Goal: Task Accomplishment & Management: Use online tool/utility

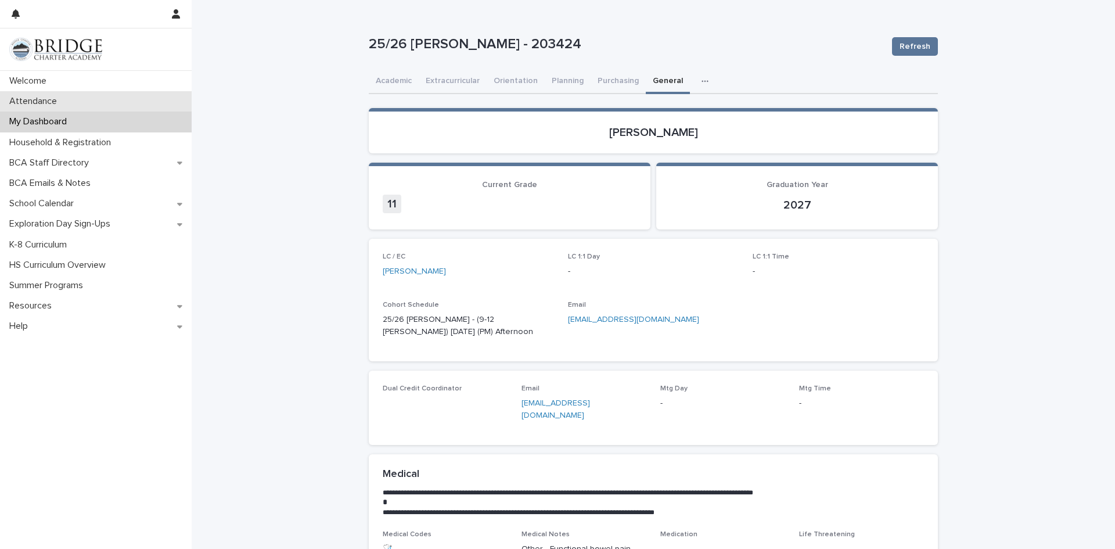
click at [71, 108] on div "Attendance" at bounding box center [96, 101] width 192 height 20
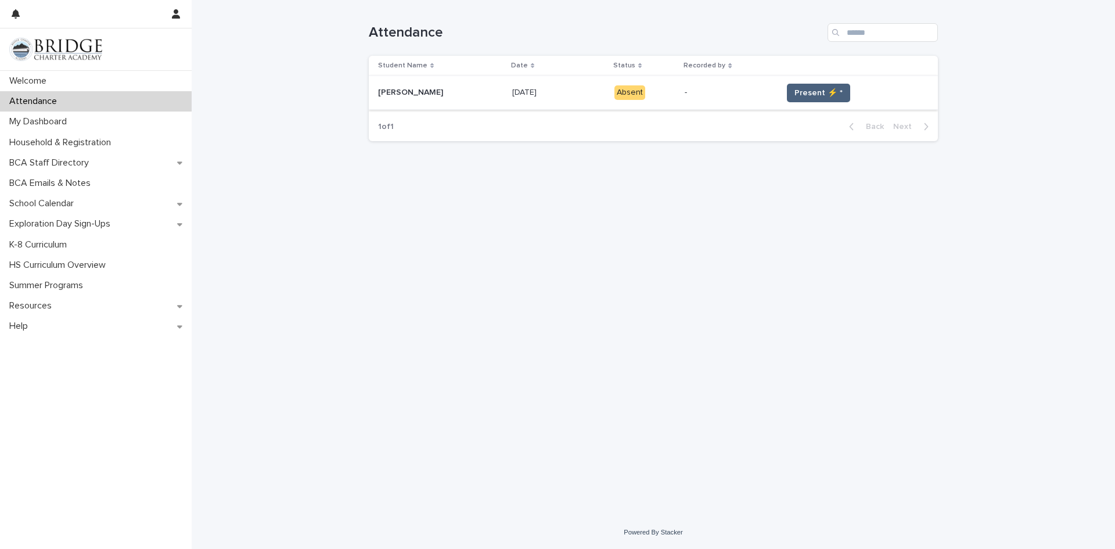
click at [838, 88] on span "Present ⚡ *" at bounding box center [819, 93] width 48 height 12
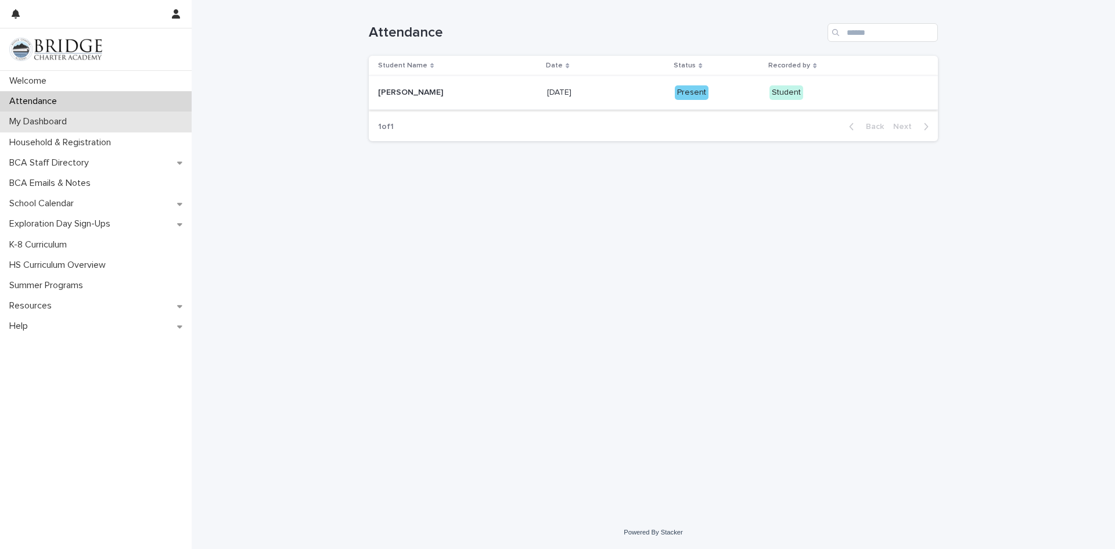
click at [125, 121] on div "My Dashboard" at bounding box center [96, 122] width 192 height 20
